Goal: Transaction & Acquisition: Purchase product/service

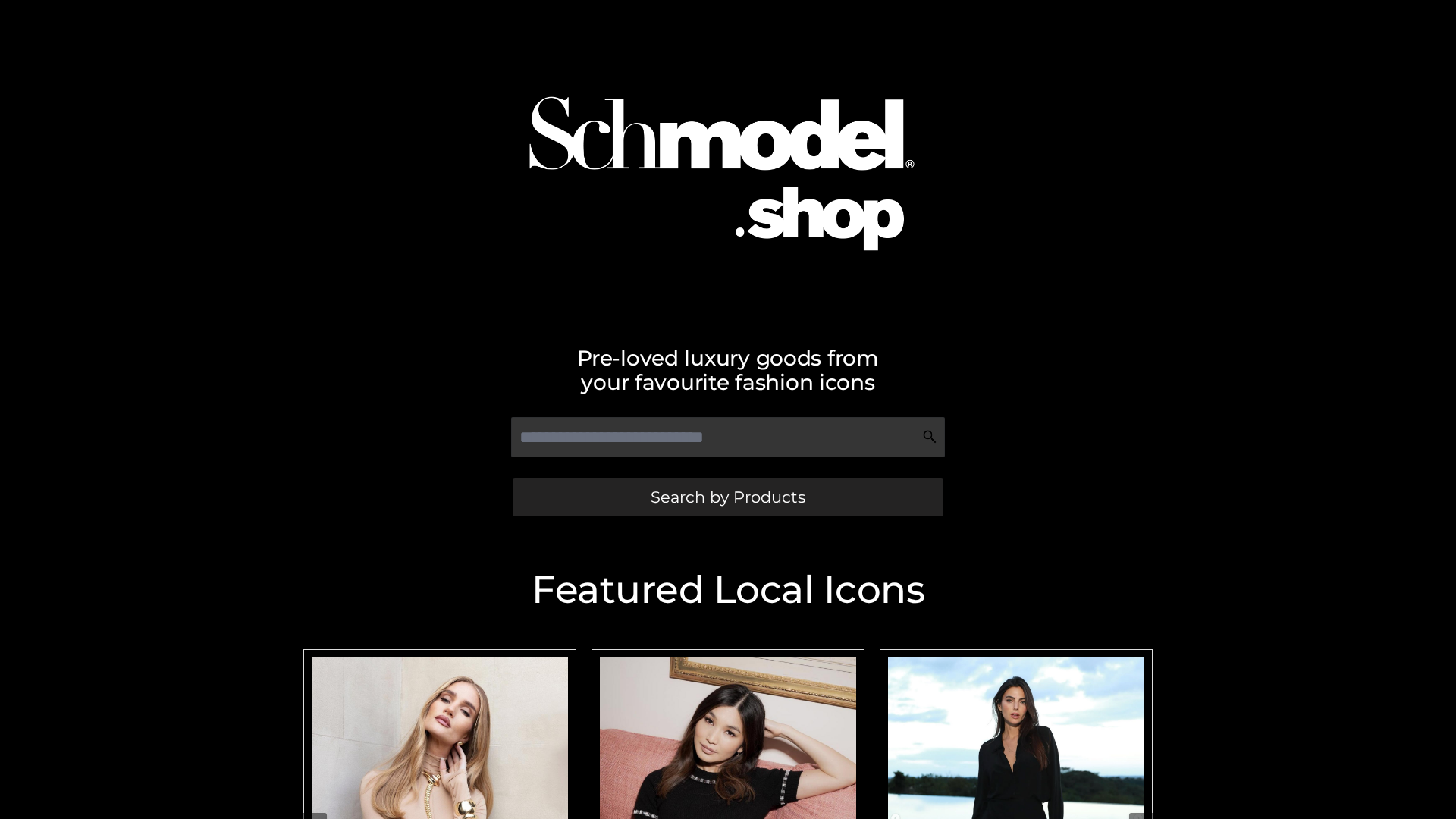
click at [727, 496] on span "Search by Products" at bounding box center [728, 497] width 155 height 16
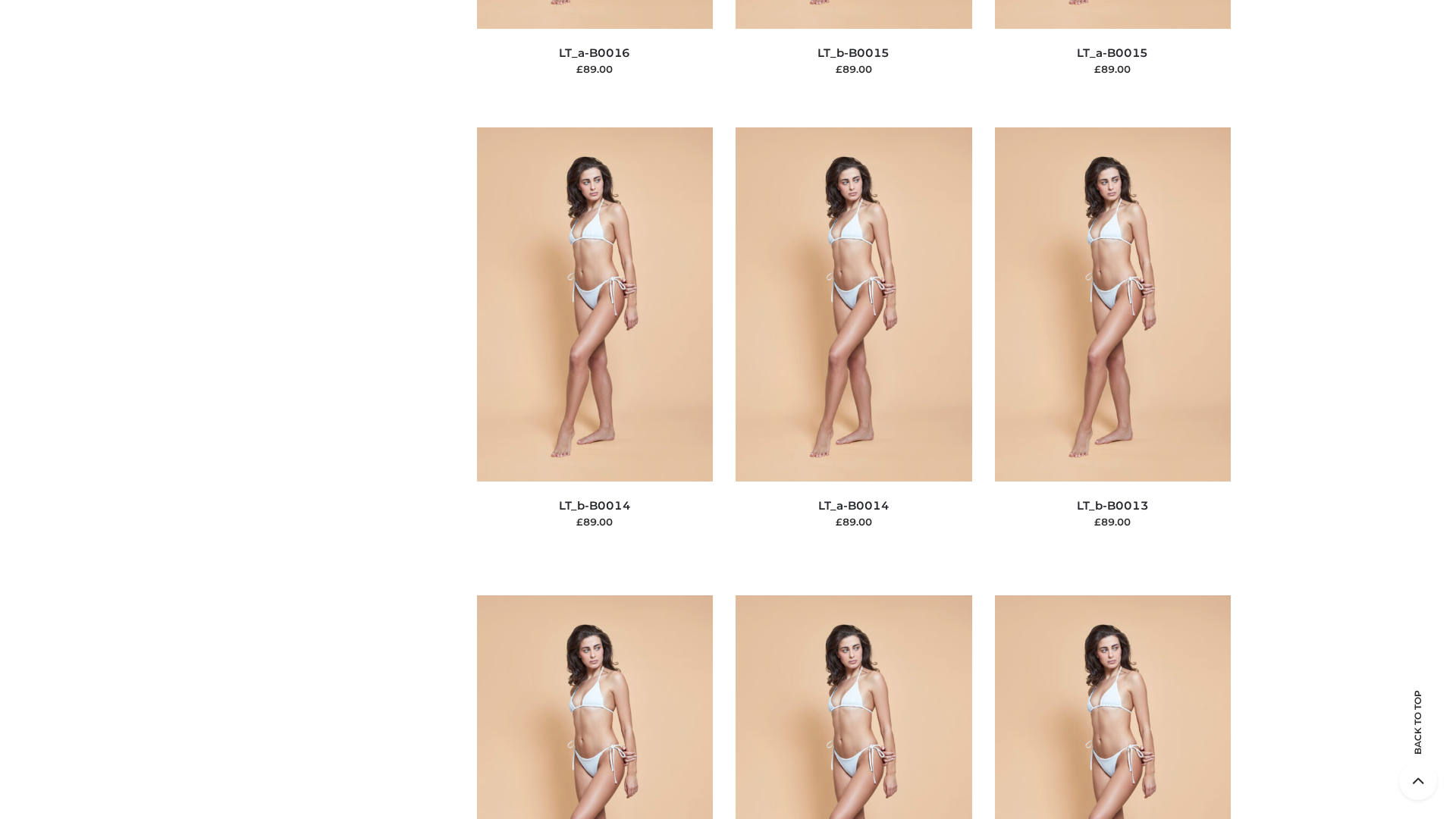
scroll to position [5394, 0]
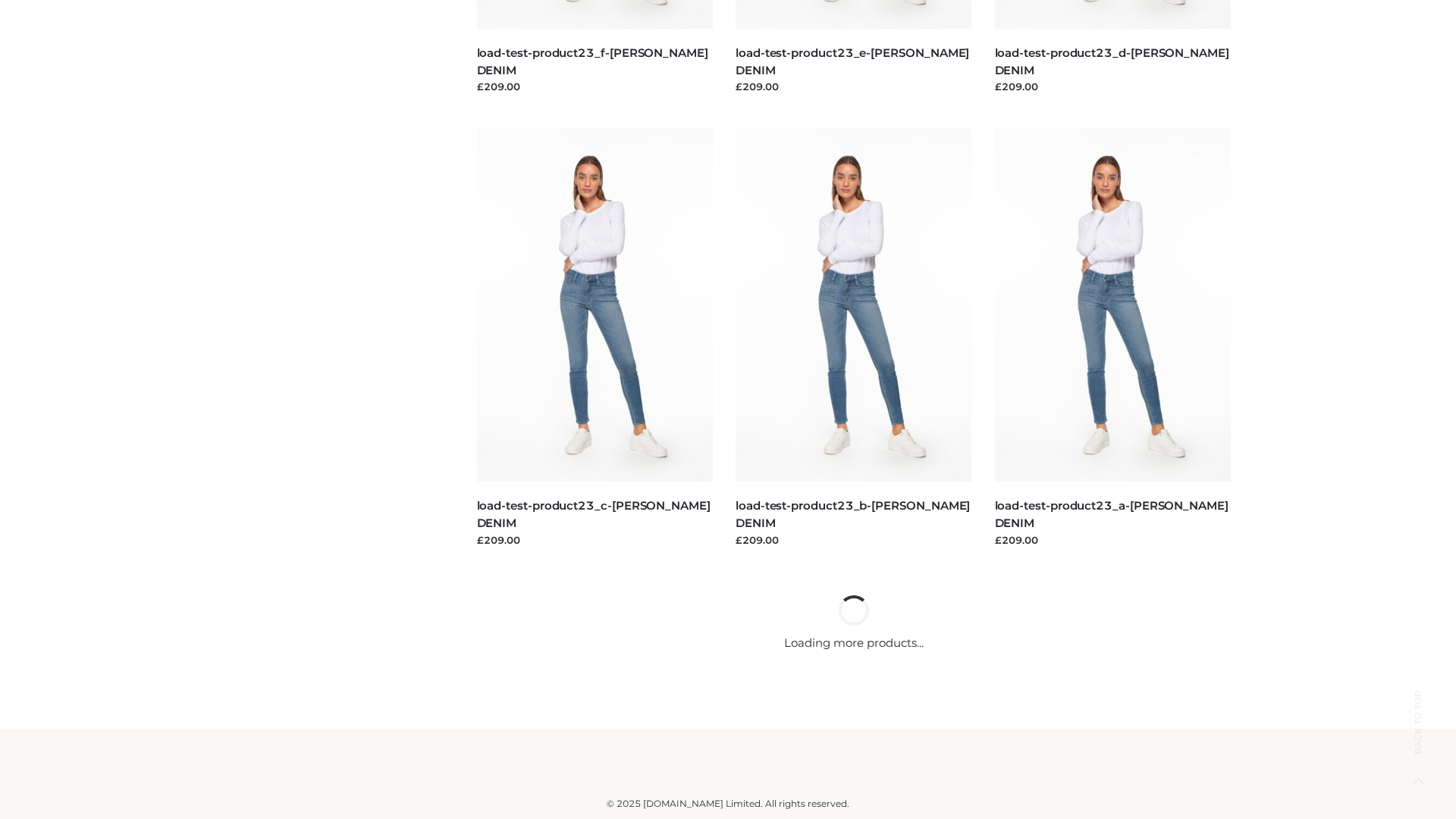
scroll to position [1330, 0]
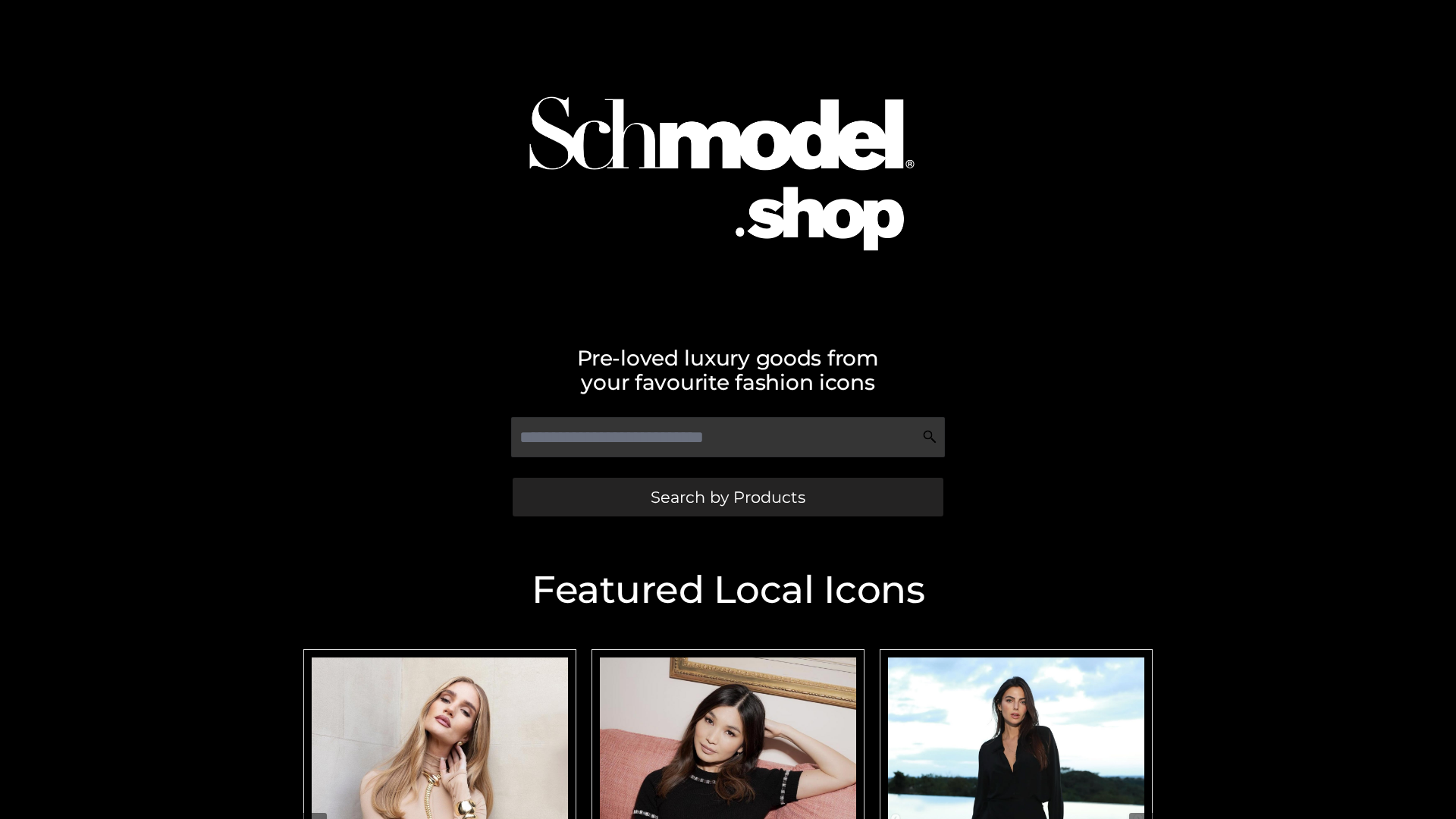
click at [727, 496] on span "Search by Products" at bounding box center [728, 497] width 155 height 16
